Goal: Participate in discussion

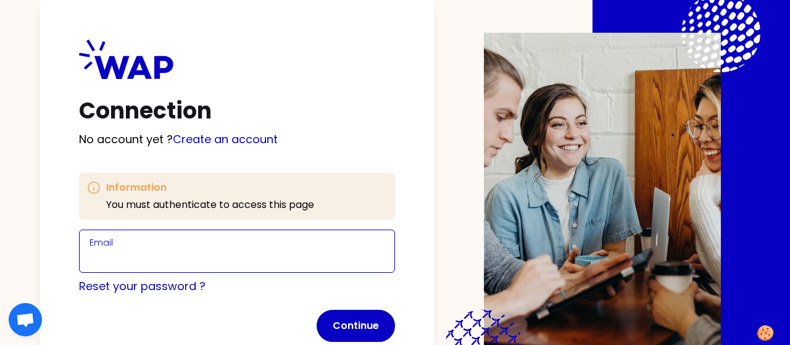
click at [146, 252] on input "Email" at bounding box center [236, 258] width 295 height 17
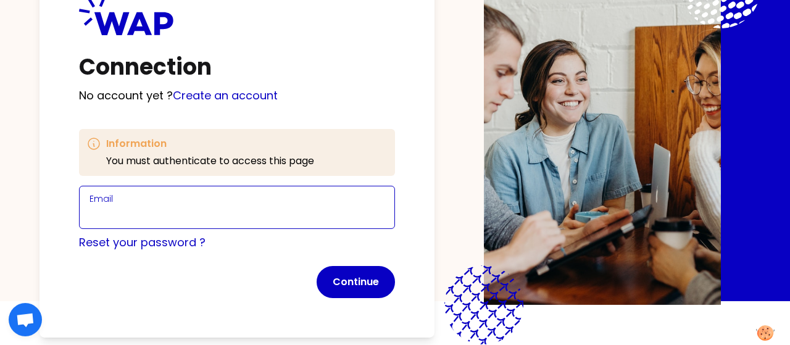
scroll to position [55, 0]
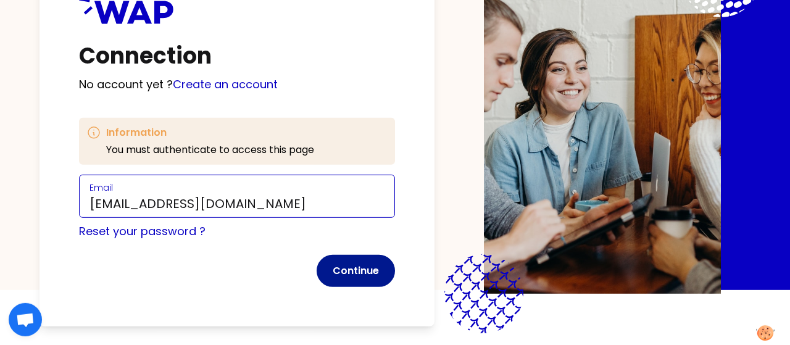
type input "[EMAIL_ADDRESS][DOMAIN_NAME]"
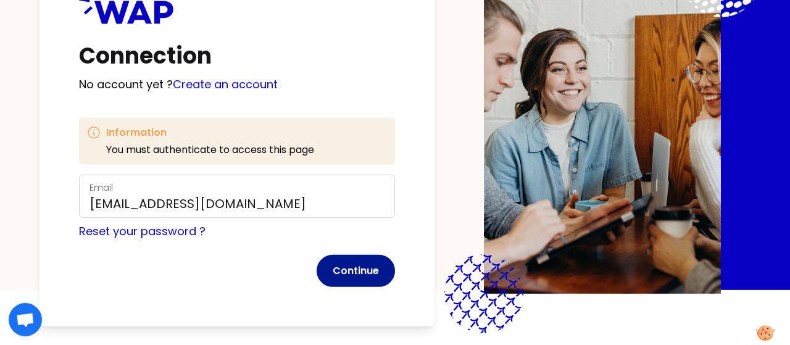
click at [356, 269] on button "Continue" at bounding box center [356, 271] width 78 height 32
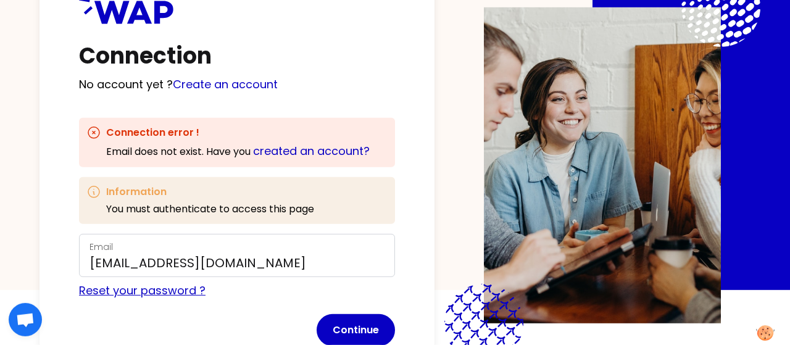
scroll to position [96, 0]
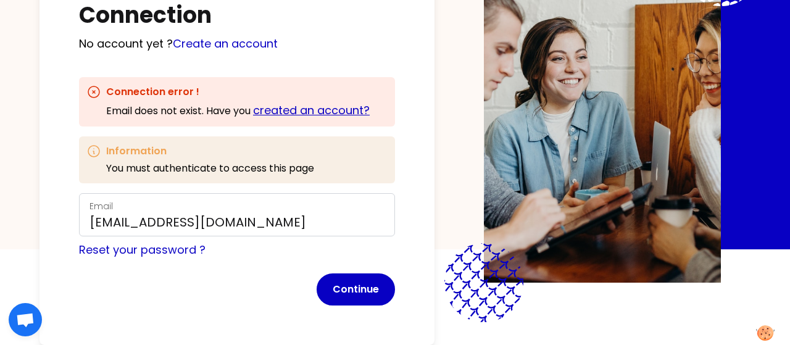
click at [293, 113] on link "created an account?" at bounding box center [311, 109] width 117 height 15
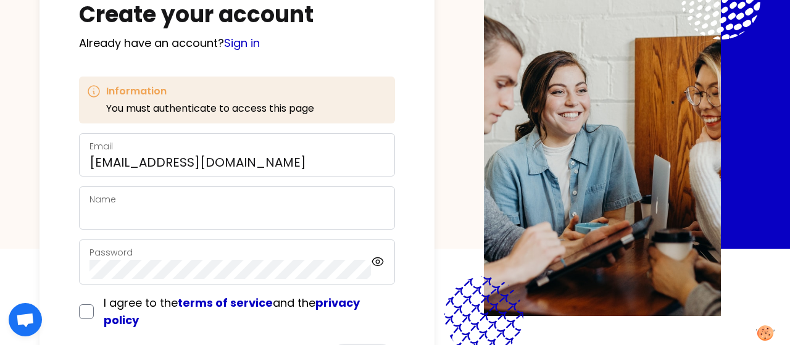
click at [166, 203] on div "Name" at bounding box center [236, 208] width 295 height 32
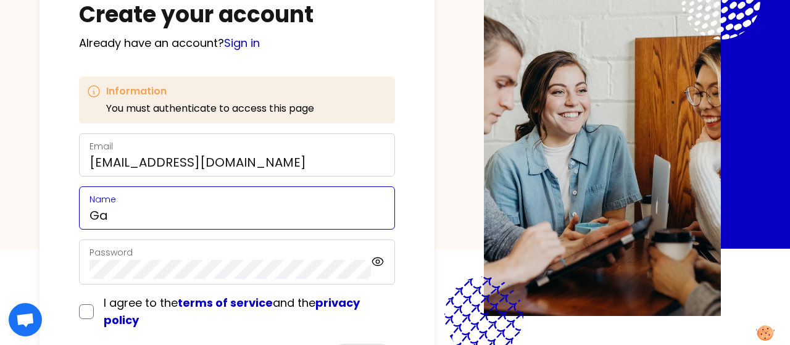
type input "G"
type input "AIRIAU"
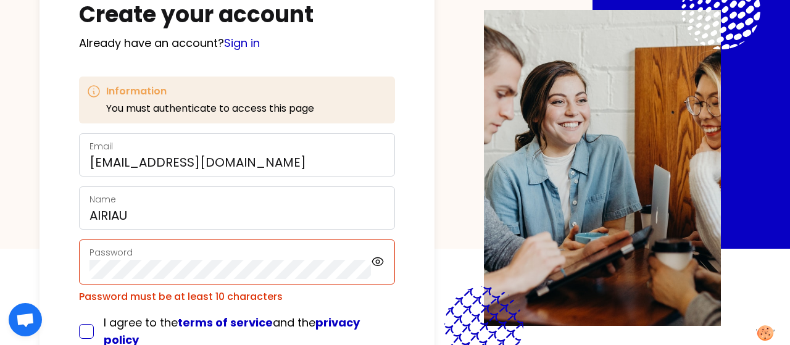
click at [83, 318] on div "I agree to the terms of service and the privacy policy" at bounding box center [237, 331] width 316 height 35
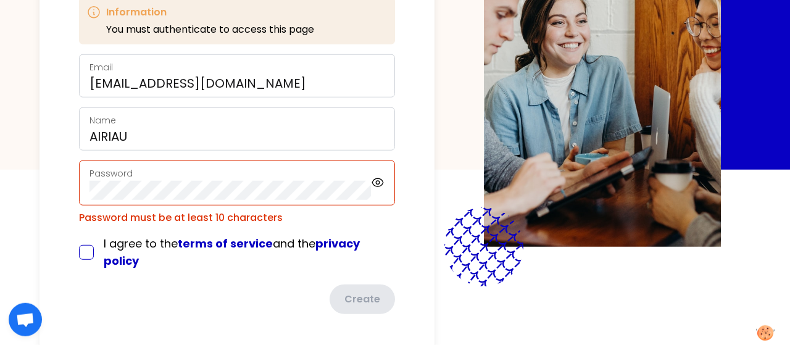
scroll to position [176, 0]
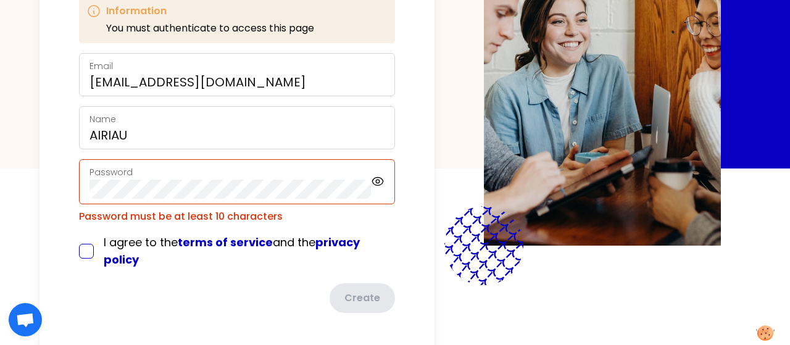
click at [83, 248] on input "checkbox" at bounding box center [86, 251] width 15 height 15
checkbox input "true"
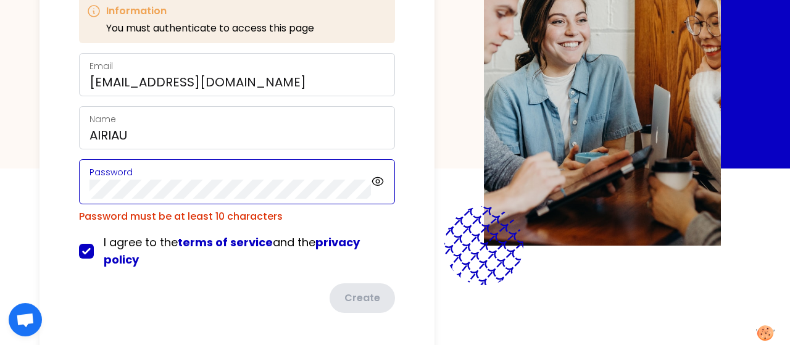
scroll to position [168, 0]
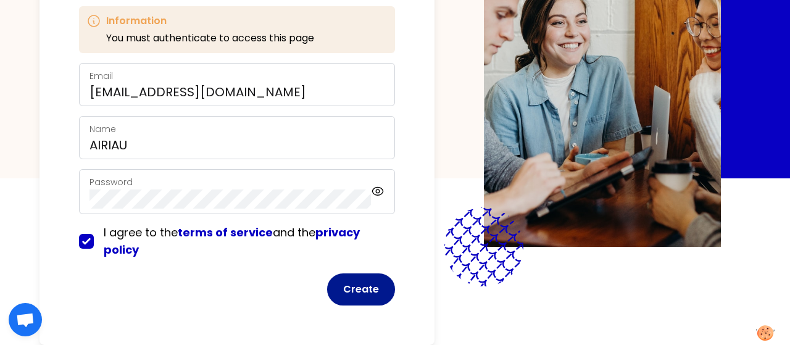
click at [360, 282] on button "Create" at bounding box center [361, 289] width 68 height 32
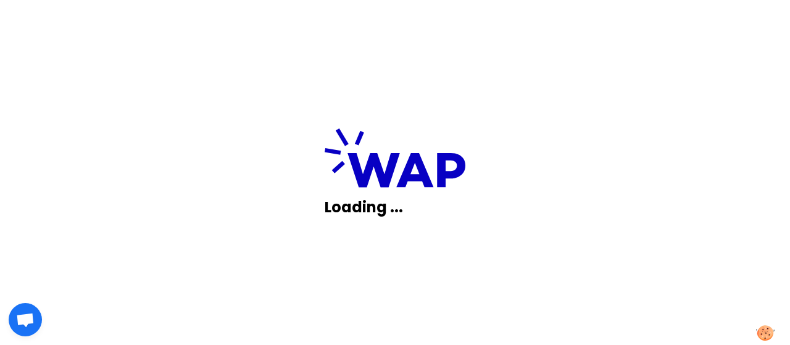
scroll to position [2, 0]
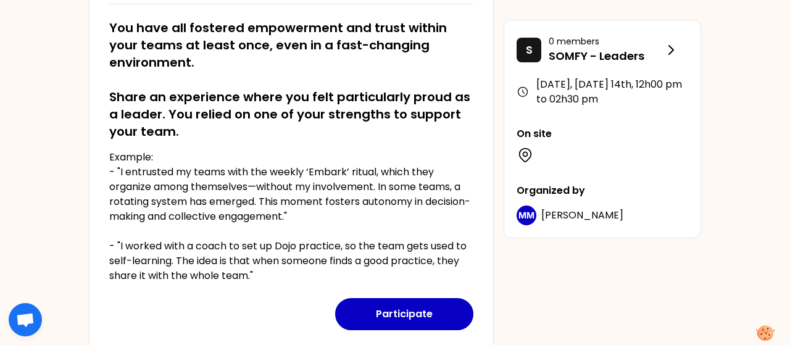
scroll to position [303, 0]
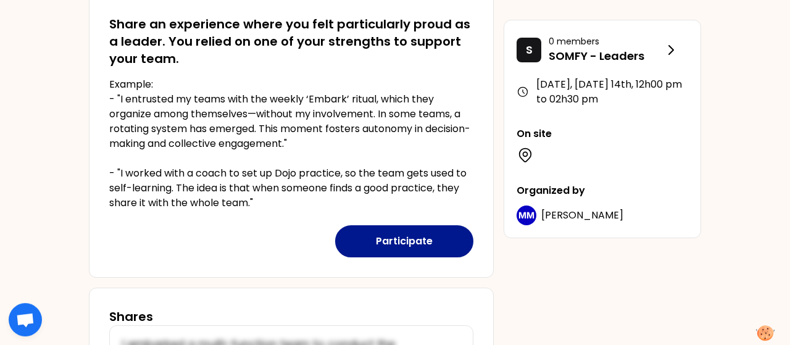
click at [400, 246] on button "Participate" at bounding box center [404, 241] width 138 height 32
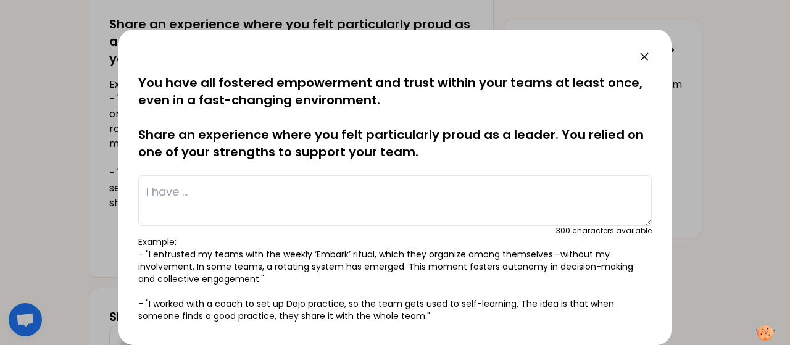
click at [192, 190] on textarea at bounding box center [394, 200] width 513 height 51
click at [308, 189] on textarea "I have organized my team" at bounding box center [394, 200] width 513 height 51
click at [295, 193] on textarea "I have organized my team" at bounding box center [394, 200] width 513 height 51
click at [146, 191] on textarea "I have organized my team" at bounding box center [394, 200] width 513 height 51
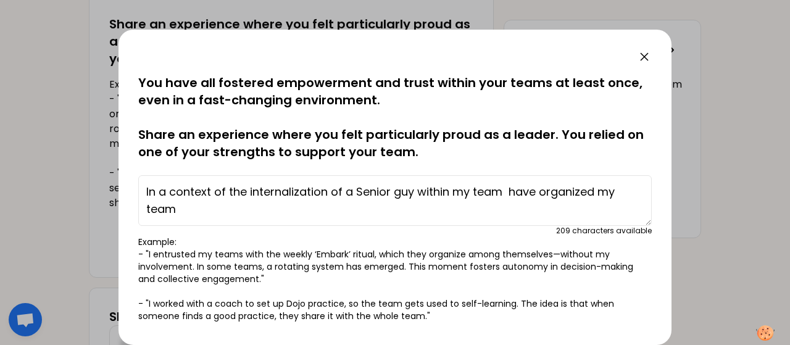
click at [226, 212] on textarea "In a context of the internalization of a Senior guy within my team have organiz…" at bounding box center [394, 200] width 513 height 51
drag, startPoint x: 505, startPoint y: 191, endPoint x: 539, endPoint y: 189, distance: 33.4
click at [539, 189] on textarea "In a context of the internalization of a Senior guy within my team have organiz…" at bounding box center [394, 200] width 513 height 51
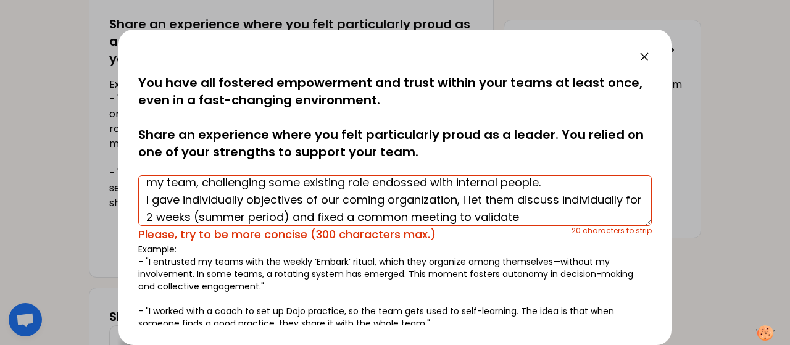
scroll to position [0, 0]
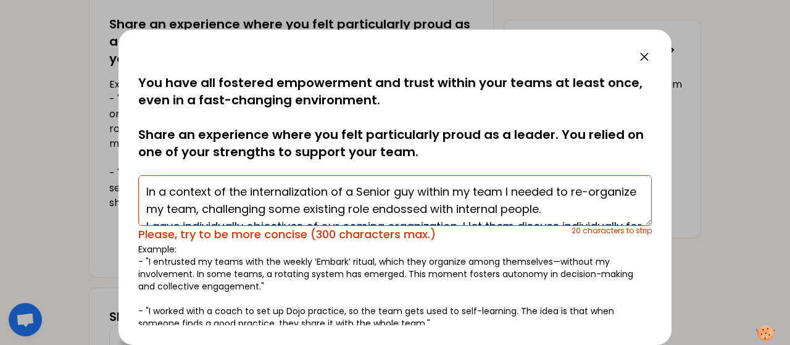
drag, startPoint x: 504, startPoint y: 193, endPoint x: 117, endPoint y: 187, distance: 387.0
click at [138, 187] on textarea "In a context of the internalization of a Senior guy within my team I needed to …" at bounding box center [394, 200] width 513 height 51
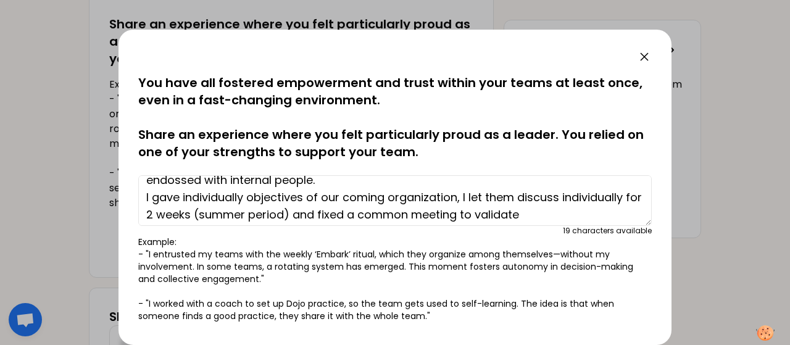
scroll to position [35, 0]
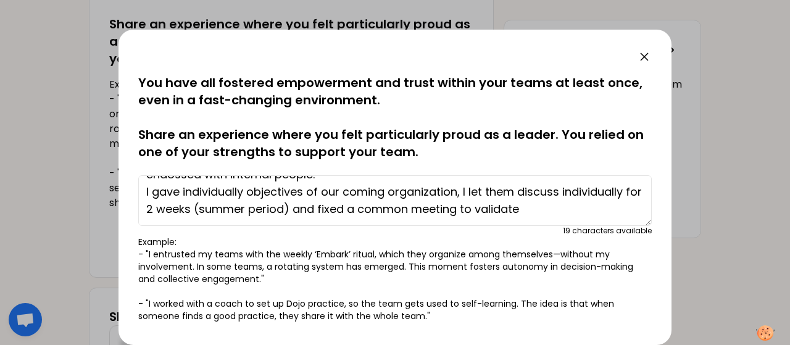
click at [550, 211] on textarea "I recruited a new guy in my team, needing to re-organize it, challenging some e…" at bounding box center [394, 200] width 513 height 51
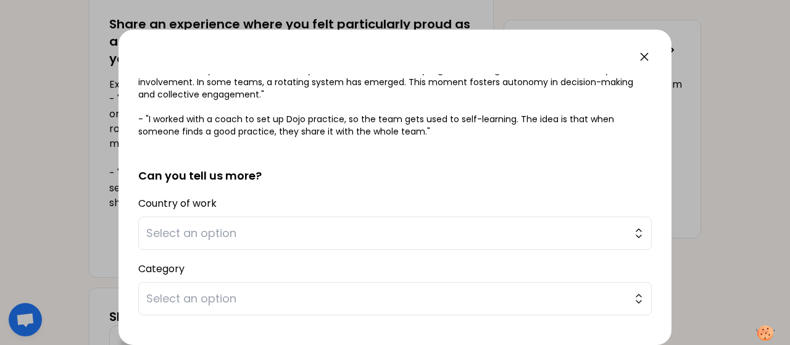
scroll to position [246, 0]
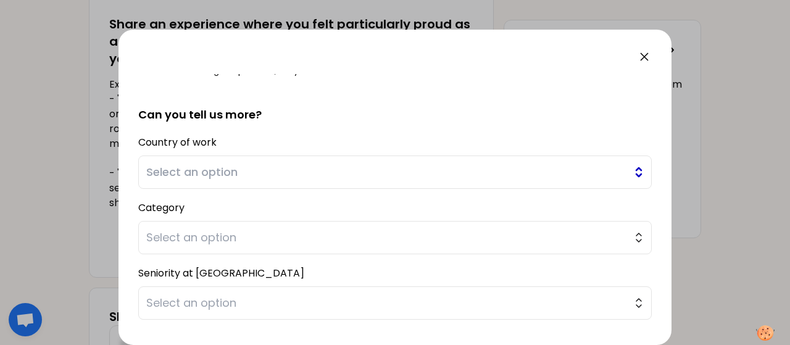
type textarea "I recruited a new guy in my team, needing to re-organize it, challenging some e…"
click at [293, 169] on span "Select an option" at bounding box center [386, 172] width 480 height 17
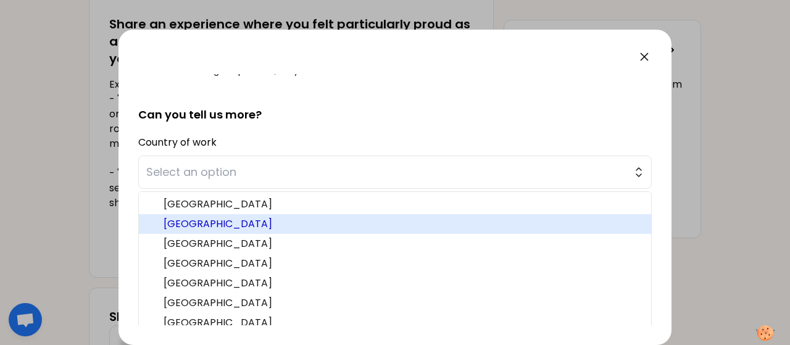
scroll to position [252, 0]
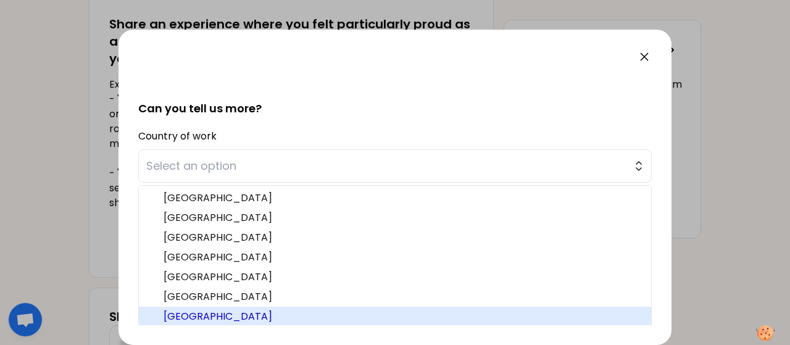
click at [175, 312] on span "[GEOGRAPHIC_DATA]" at bounding box center [403, 316] width 478 height 15
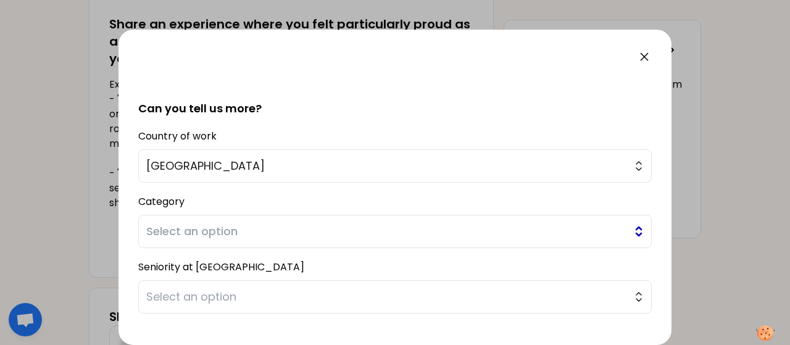
click at [201, 229] on span "Select an option" at bounding box center [386, 231] width 480 height 17
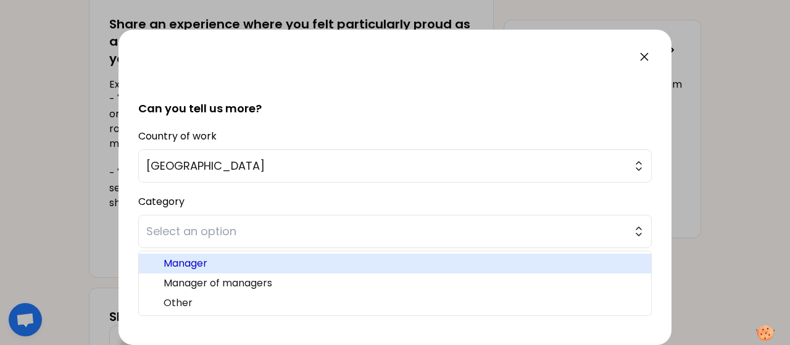
click at [185, 264] on span "Manager" at bounding box center [403, 263] width 478 height 15
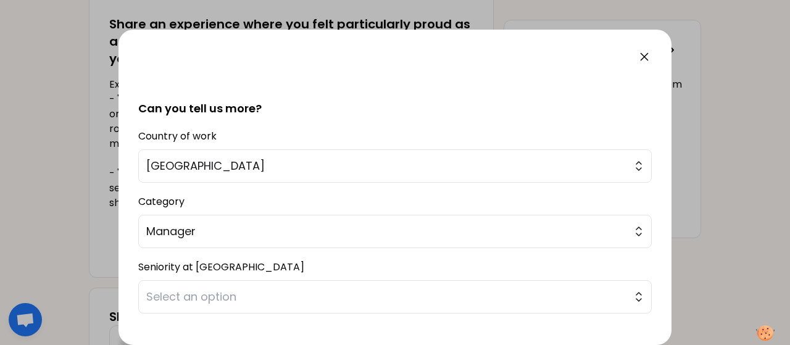
scroll to position [320, 0]
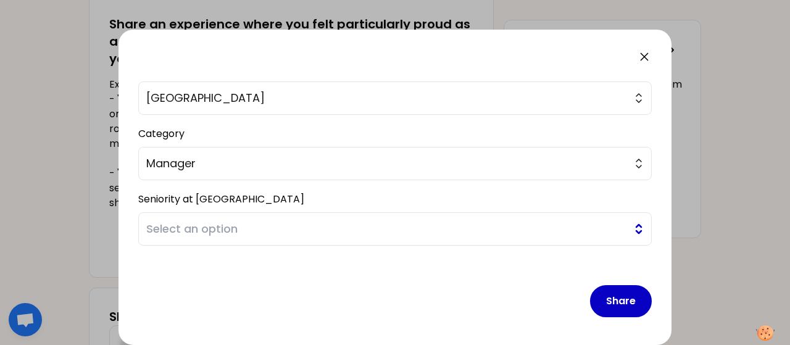
click at [194, 233] on span "Select an option" at bounding box center [386, 228] width 480 height 17
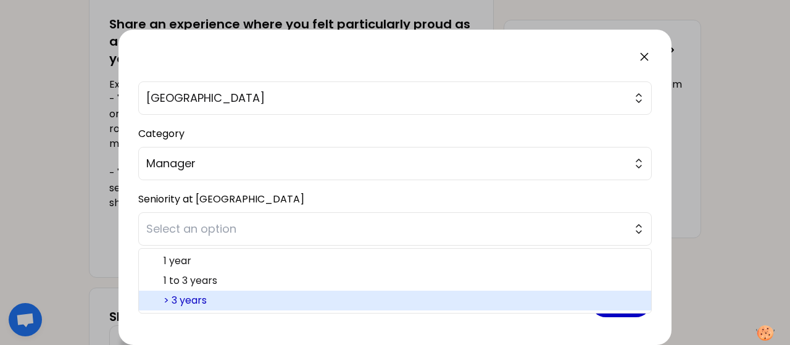
click at [185, 296] on span "> 3 years" at bounding box center [403, 300] width 478 height 15
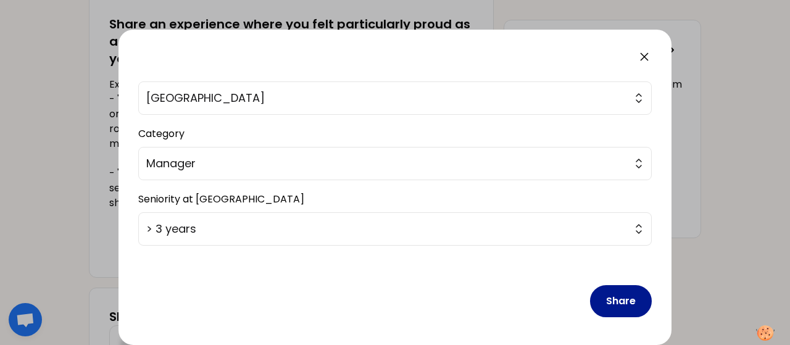
click at [620, 303] on button "Share" at bounding box center [621, 301] width 62 height 32
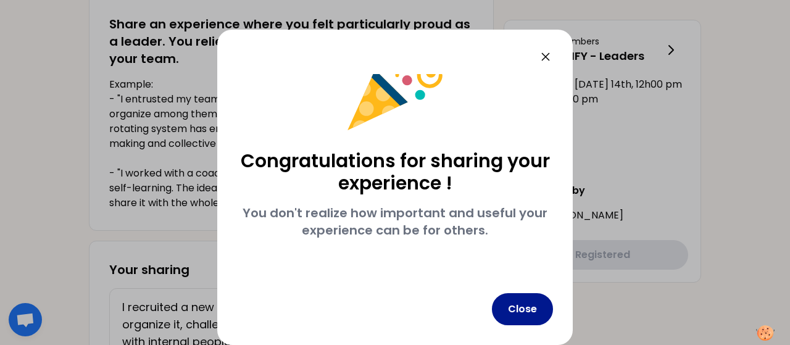
click at [530, 297] on button "Close" at bounding box center [522, 309] width 61 height 32
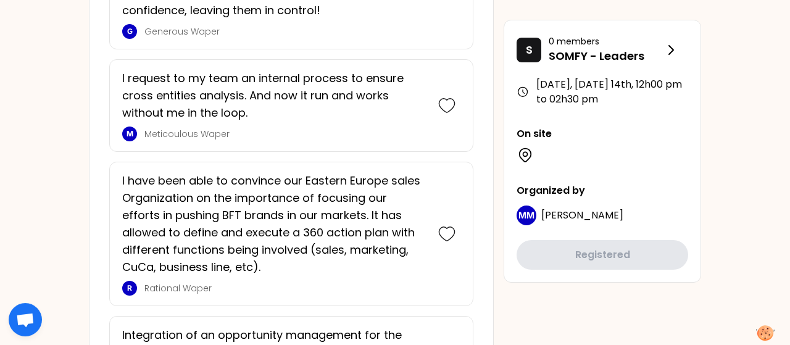
scroll to position [949, 0]
click at [444, 233] on icon at bounding box center [446, 233] width 17 height 17
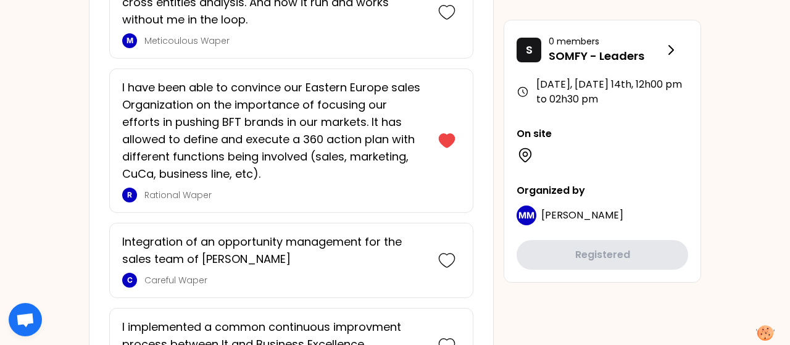
scroll to position [1242, 0]
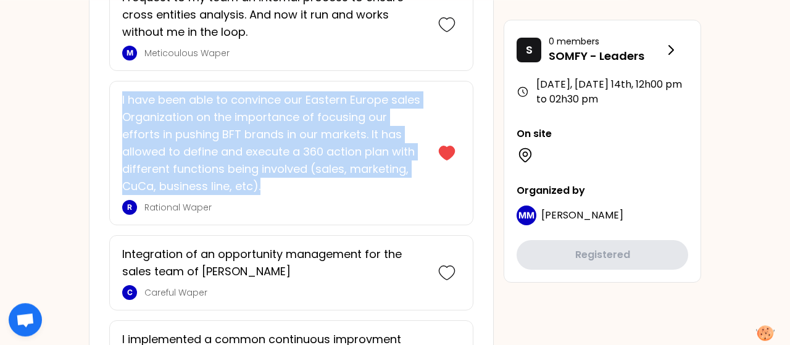
drag, startPoint x: 224, startPoint y: 181, endPoint x: 108, endPoint y: 98, distance: 143.2
copy p "I have been able to convince our Eastern Europe sales Organization on the impor…"
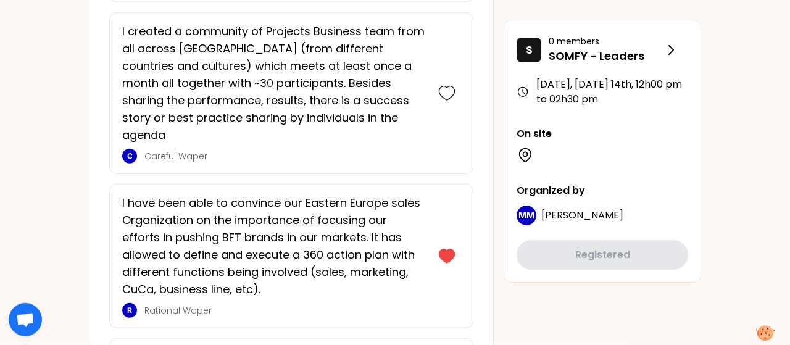
scroll to position [1312, 0]
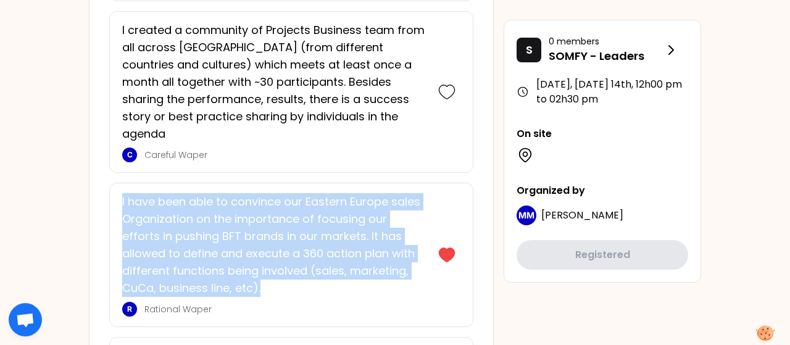
drag, startPoint x: 121, startPoint y: 181, endPoint x: 229, endPoint y: 265, distance: 136.8
click at [229, 265] on div "I have been able to convince our Eastern Europe sales Organization on the impor…" at bounding box center [291, 255] width 364 height 144
copy p "I have been able to convince our Eastern Europe sales Organization on the impor…"
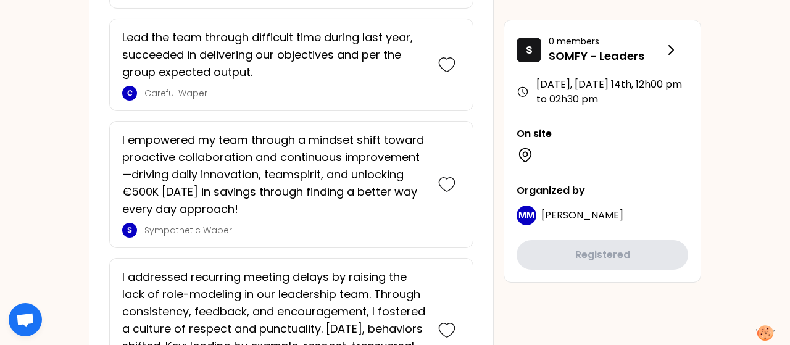
scroll to position [3321, 0]
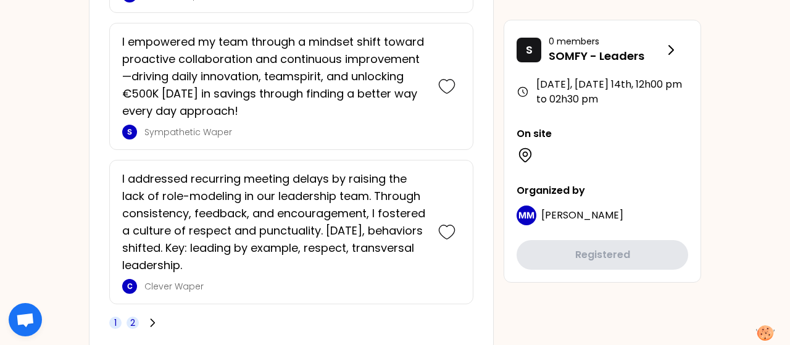
click at [128, 317] on span "2" at bounding box center [133, 323] width 12 height 12
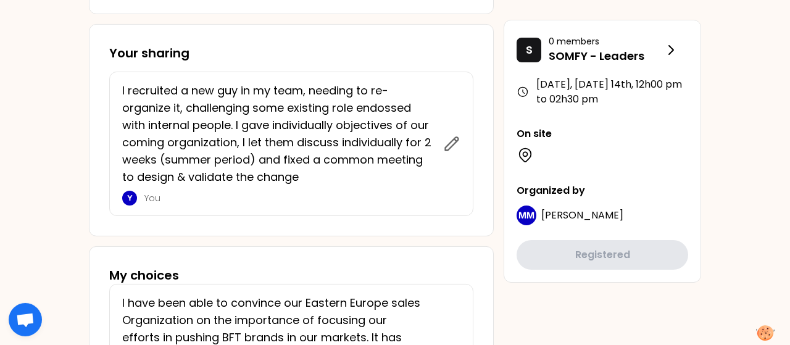
scroll to position [521, 0]
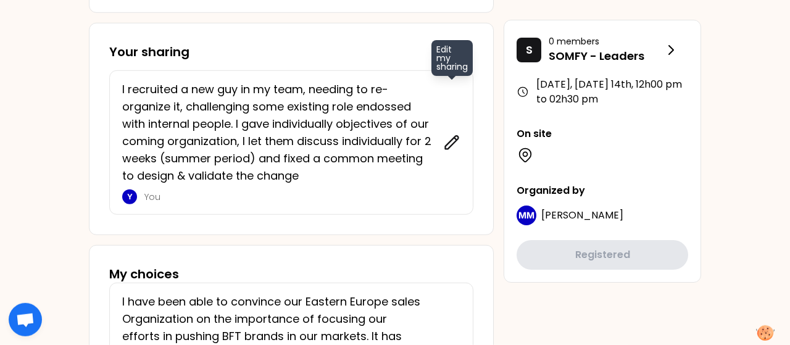
click at [459, 139] on icon at bounding box center [451, 142] width 17 height 17
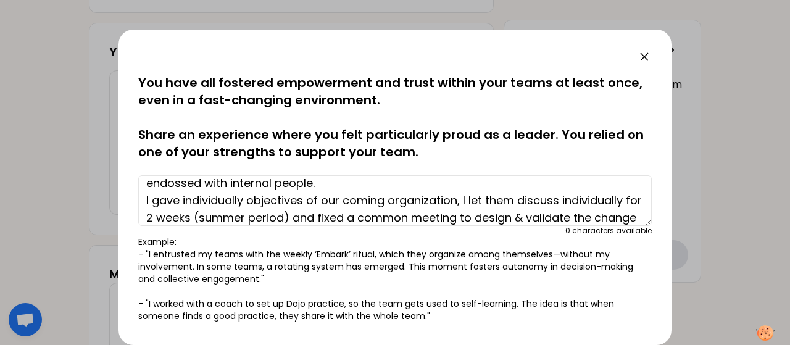
scroll to position [24, 0]
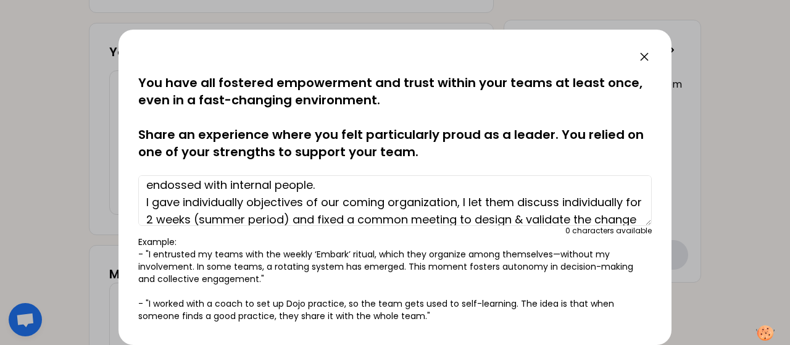
drag, startPoint x: 628, startPoint y: 200, endPoint x: 562, endPoint y: 205, distance: 66.2
click at [562, 205] on textarea "I recruited a new guy in my team, needing to re-organize it, challenging some e…" at bounding box center [394, 200] width 513 height 51
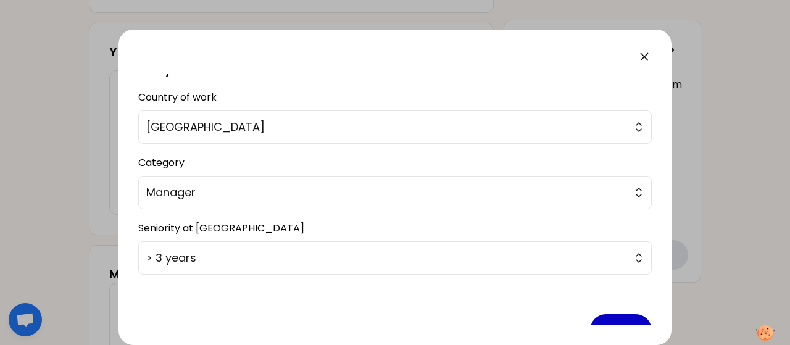
scroll to position [320, 0]
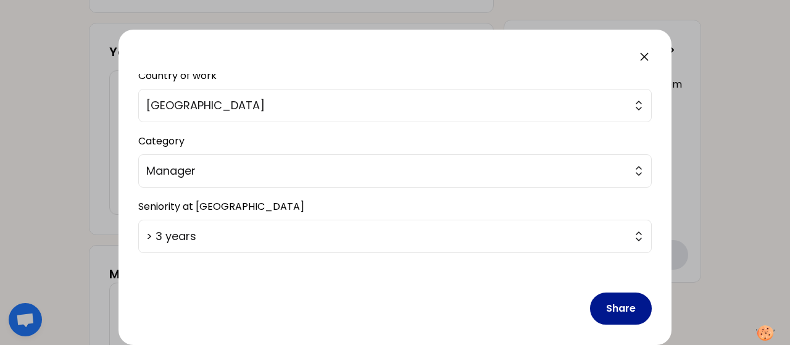
click at [614, 293] on button "Share" at bounding box center [621, 309] width 62 height 32
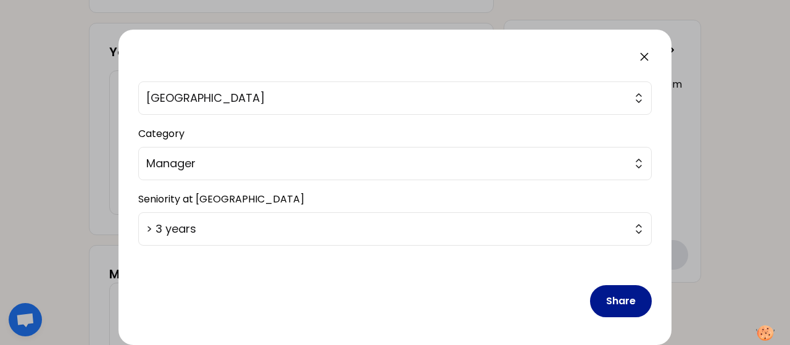
click at [599, 302] on button "Share" at bounding box center [621, 301] width 62 height 32
click at [613, 302] on button "Share" at bounding box center [621, 301] width 62 height 32
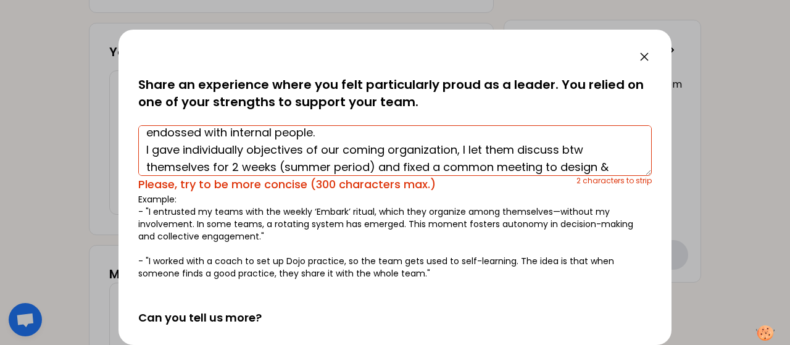
scroll to position [49, 0]
click at [399, 169] on textarea "I recruited a new guy in my team, needing to re-organize it, challenging some e…" at bounding box center [394, 151] width 513 height 51
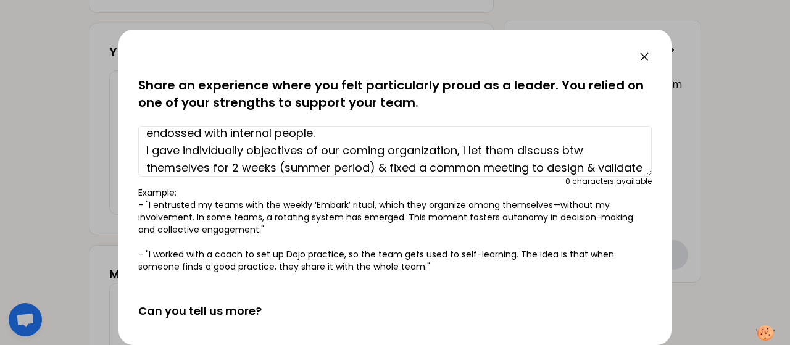
scroll to position [52, 0]
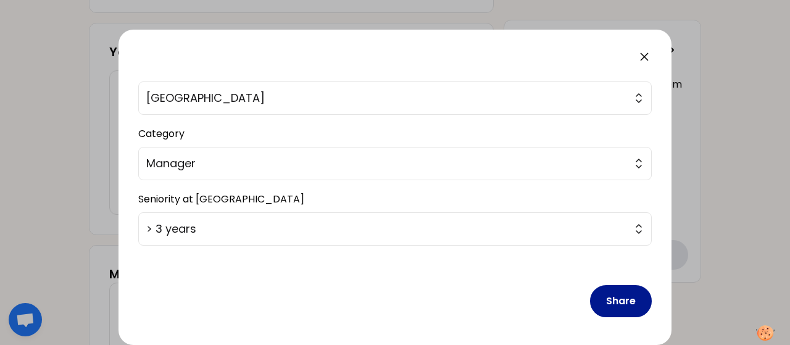
type textarea "I recruited a new guy in my team, needing to re-organize it, challenging some e…"
click at [618, 288] on button "Share" at bounding box center [621, 301] width 62 height 32
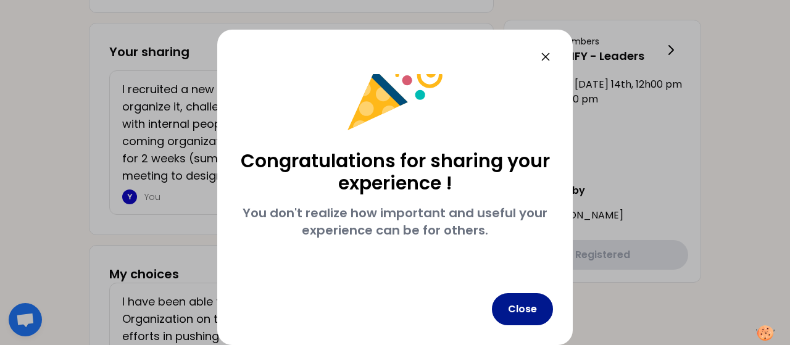
click at [517, 299] on button "Close" at bounding box center [522, 309] width 61 height 32
